Goal: Transaction & Acquisition: Book appointment/travel/reservation

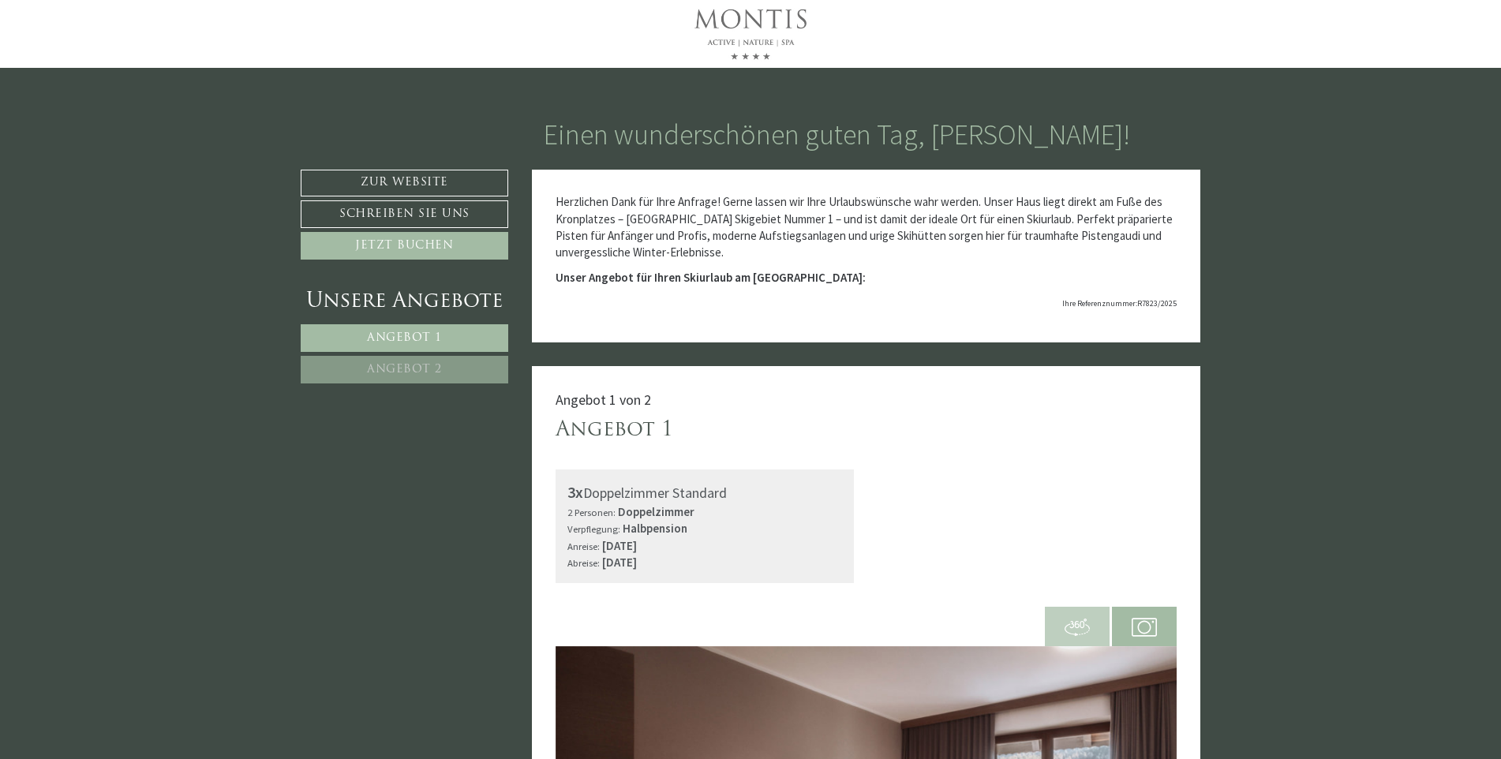
scroll to position [54, 0]
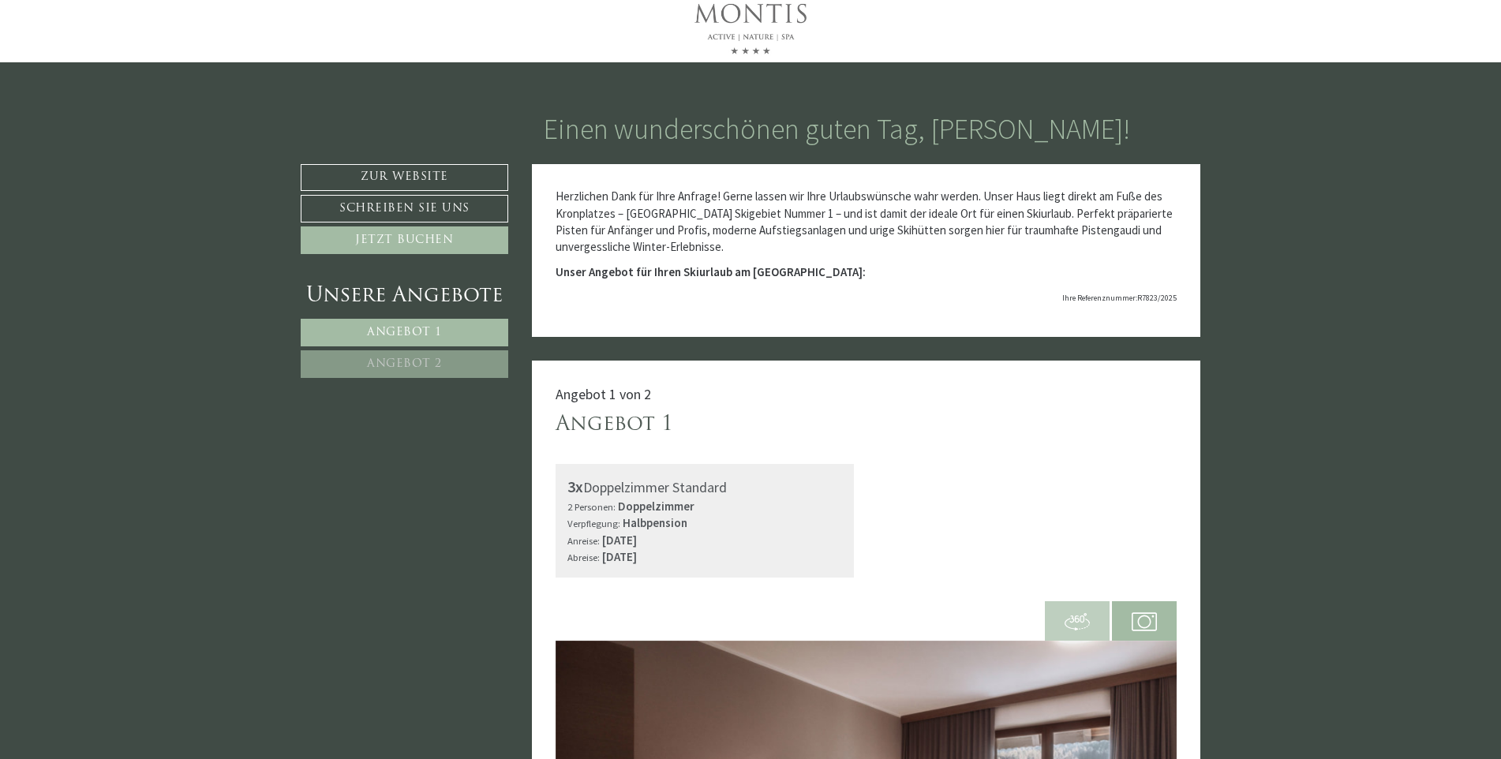
click at [393, 373] on link "Angebot 2" at bounding box center [405, 364] width 208 height 28
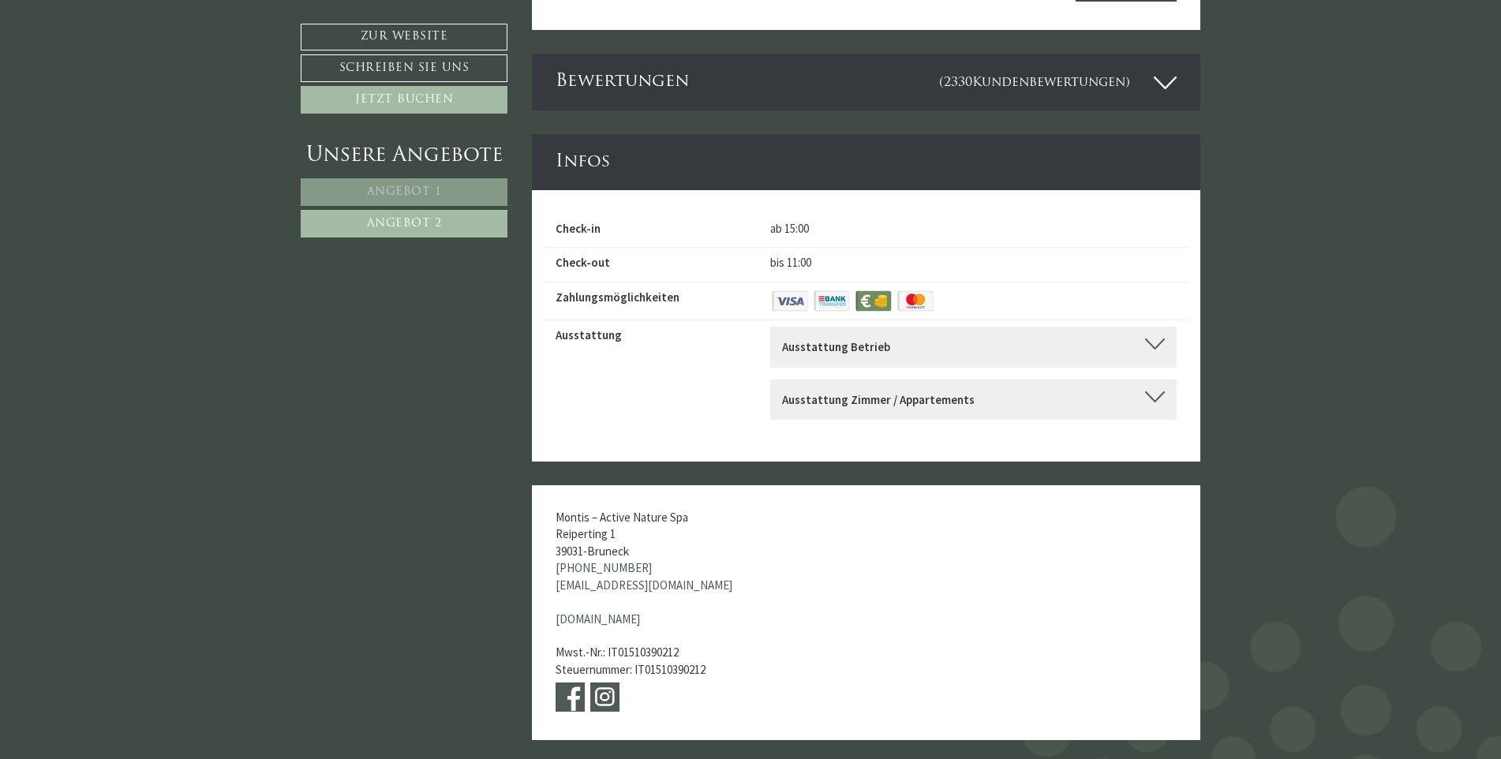
scroll to position [4676, 0]
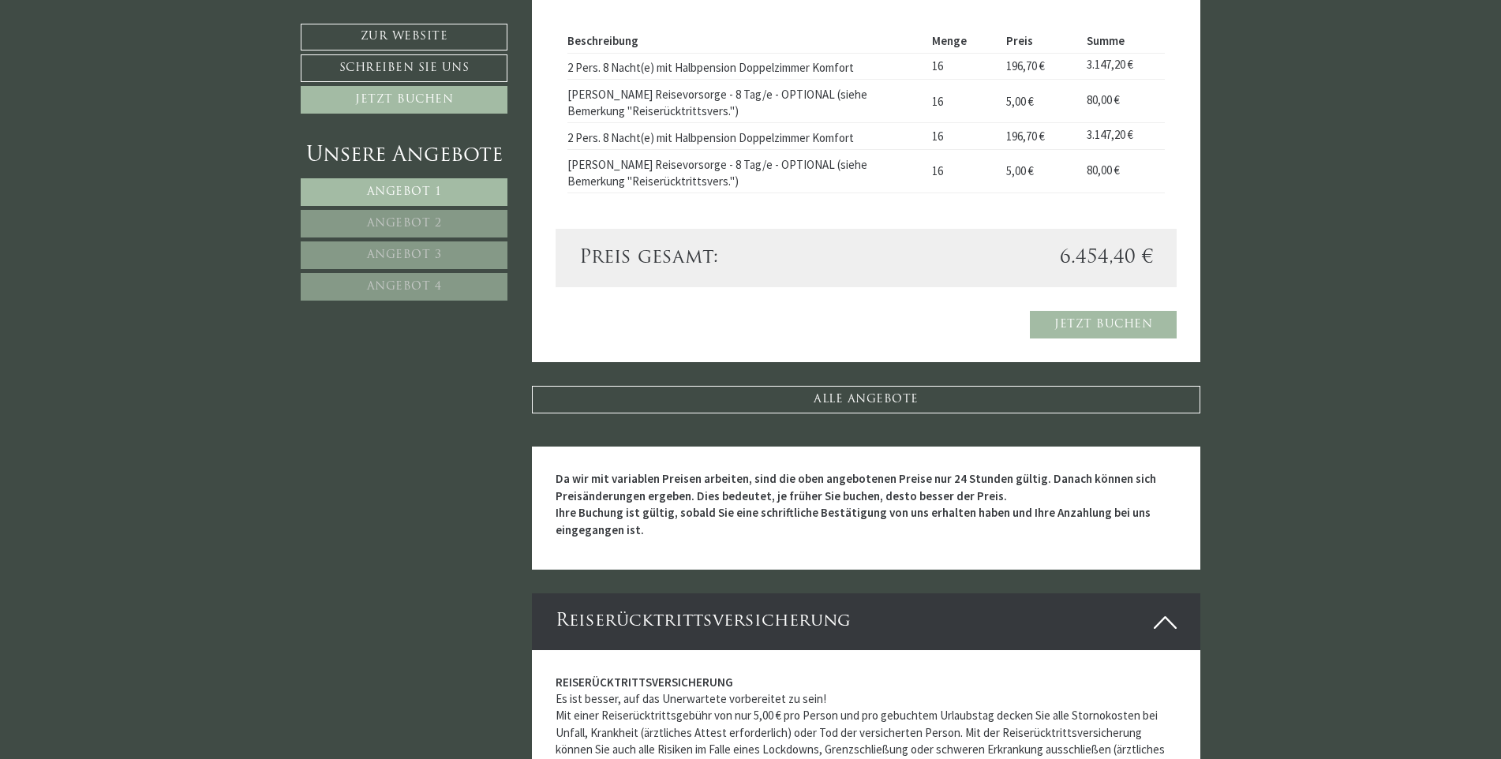
scroll to position [3235, 0]
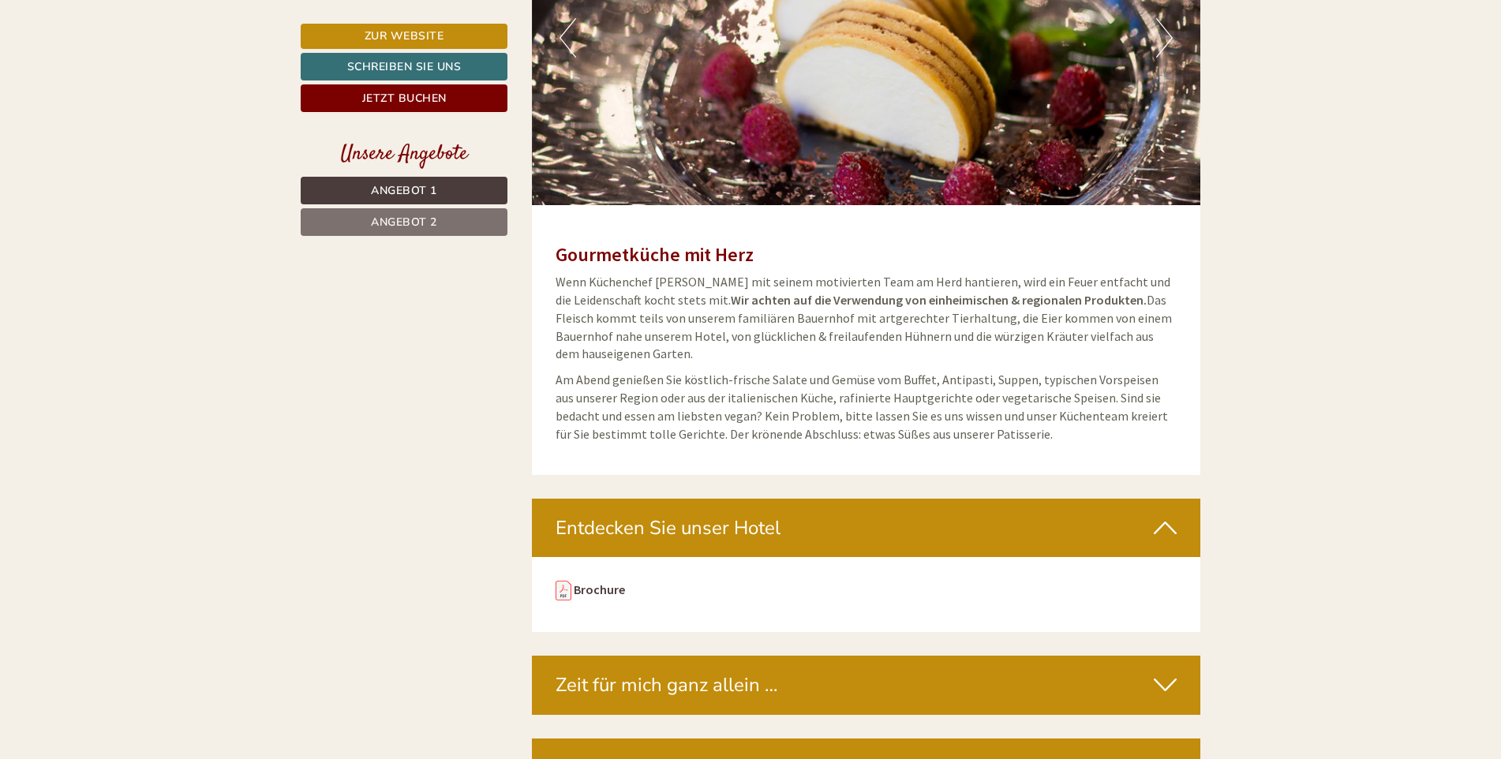
scroll to position [4182, 0]
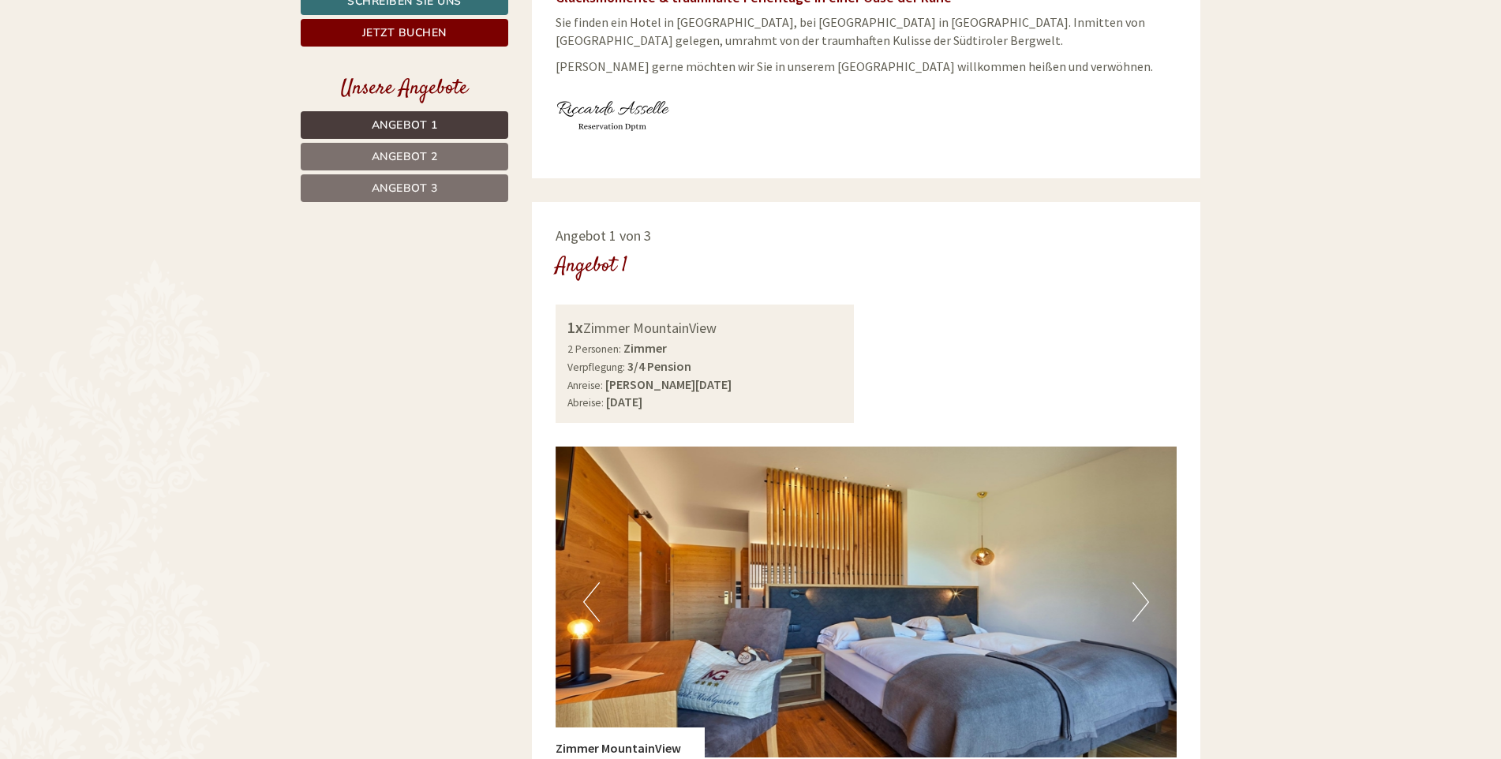
scroll to position [868, 0]
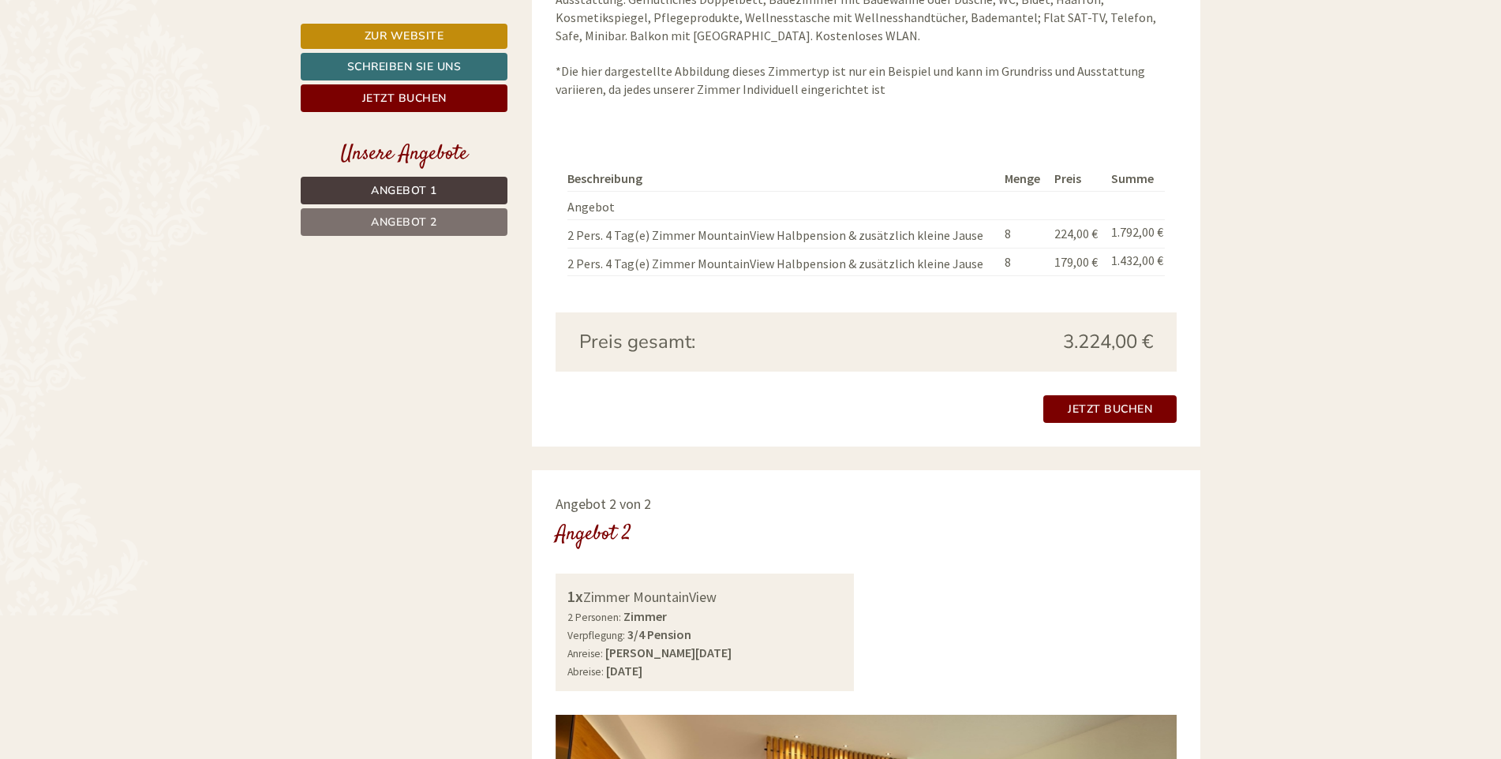
scroll to position [1815, 0]
